Goal: Entertainment & Leisure: Consume media (video, audio)

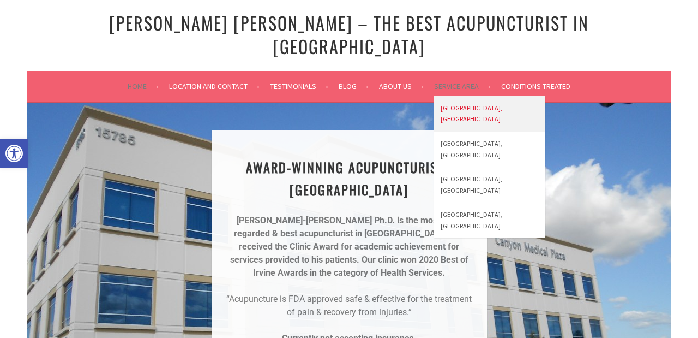
click at [453, 96] on link "[GEOGRAPHIC_DATA], [GEOGRAPHIC_DATA]" at bounding box center [489, 113] width 111 height 35
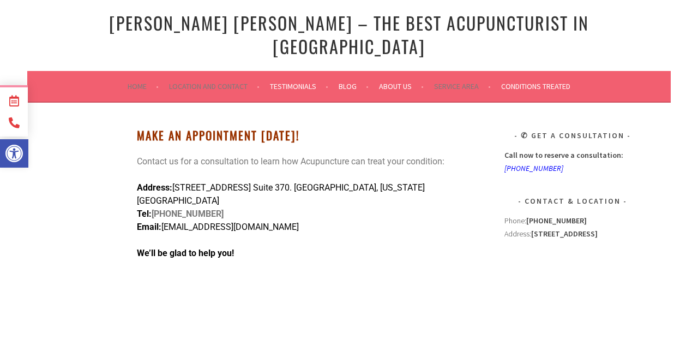
click at [131, 80] on link "Home" at bounding box center [143, 86] width 31 height 13
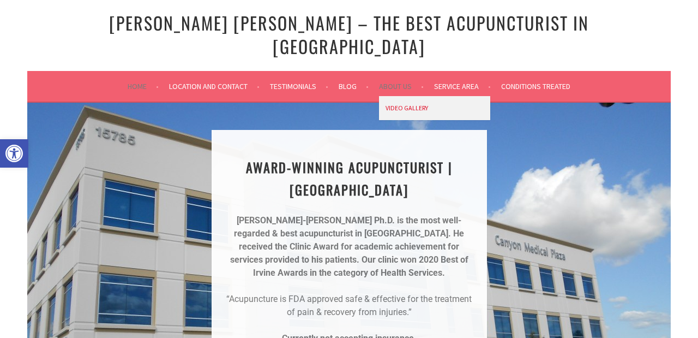
click at [397, 96] on link "Video Gallery" at bounding box center [434, 108] width 111 height 25
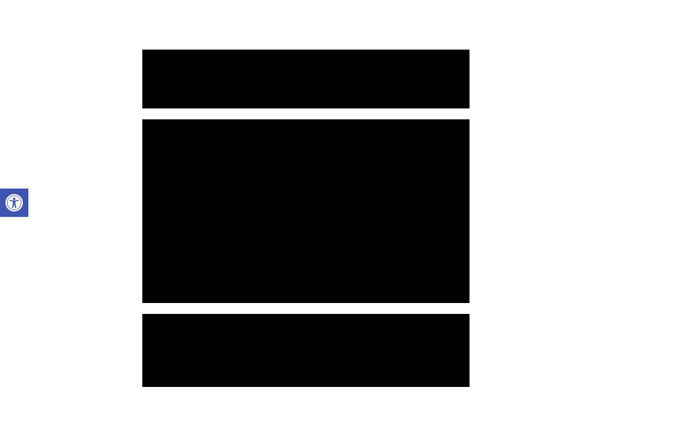
scroll to position [263, 0]
